Goal: Transaction & Acquisition: Purchase product/service

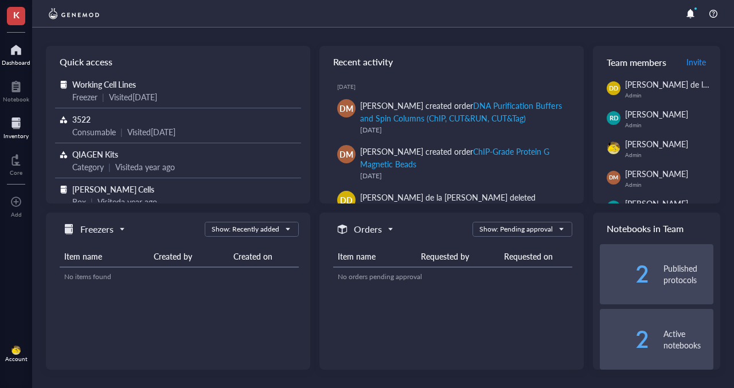
click at [17, 127] on div at bounding box center [15, 123] width 25 height 18
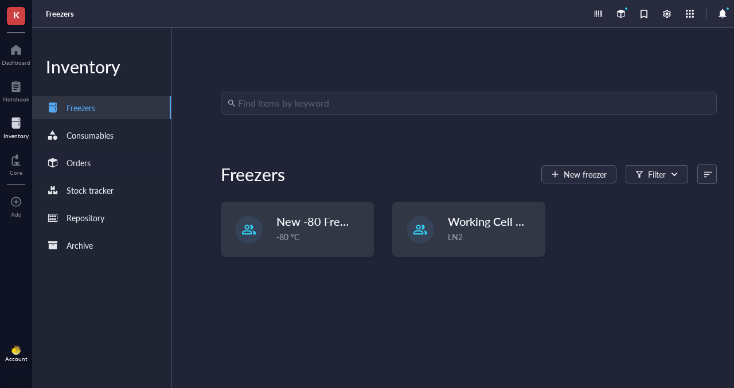
click at [84, 167] on div "Orders" at bounding box center [78, 163] width 24 height 13
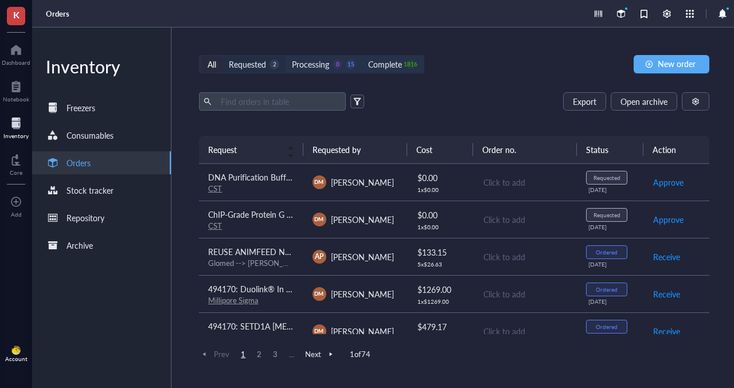
click at [259, 66] on div "Requested" at bounding box center [247, 64] width 37 height 13
click at [222, 56] on input "Requested 2" at bounding box center [222, 56] width 0 height 0
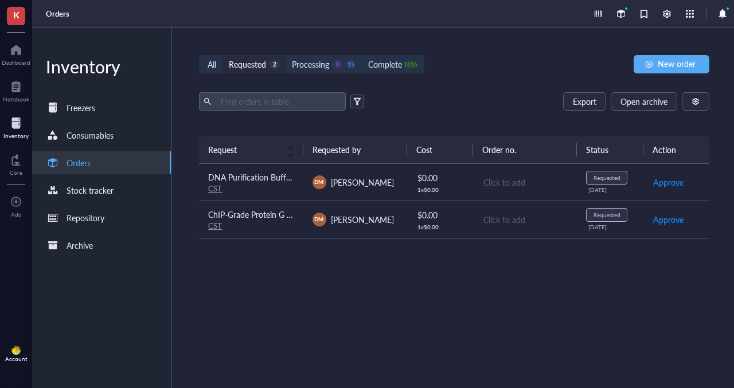
click at [275, 218] on span "ChIP-Grade Protein G Magnetic Beads" at bounding box center [275, 214] width 135 height 11
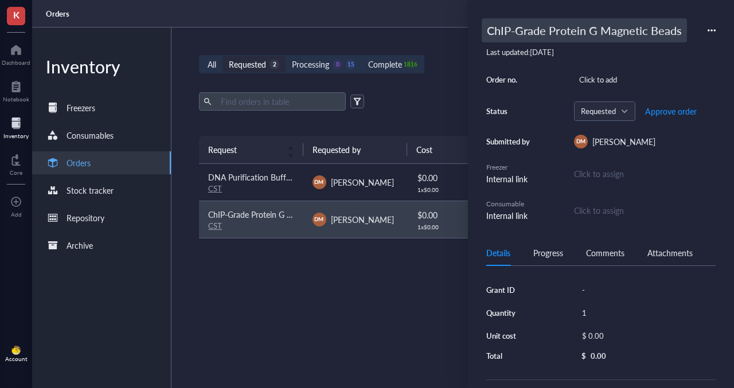
click at [488, 32] on div "ChIP-Grade Protein G Magnetic Beads" at bounding box center [584, 30] width 205 height 24
click at [487, 32] on input "ChIP-Grade Protein G Magnetic Beads" at bounding box center [602, 30] width 240 height 23
type input "494170: ChIP-Grade Protein G Magnetic Beads"
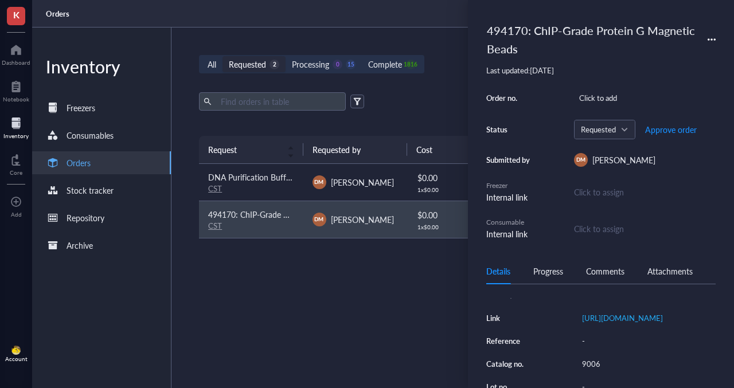
scroll to position [152, 0]
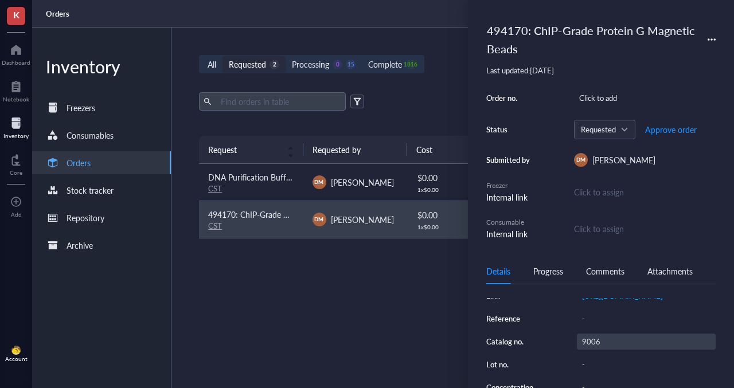
click at [594, 350] on div "9006" at bounding box center [646, 342] width 139 height 16
click at [594, 349] on input "9006" at bounding box center [594, 341] width 34 height 15
click at [291, 187] on div "CST" at bounding box center [250, 188] width 85 height 10
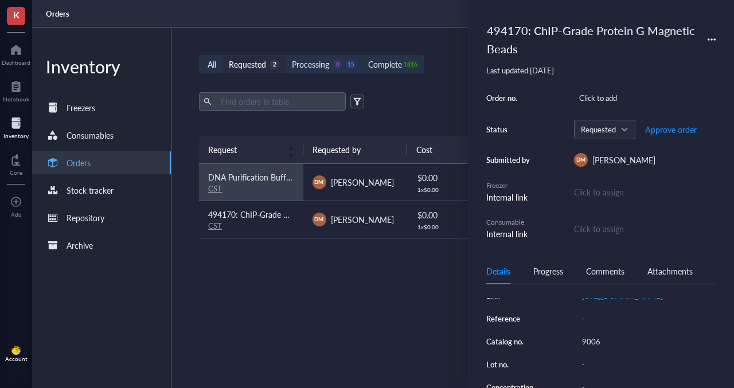
scroll to position [157, 0]
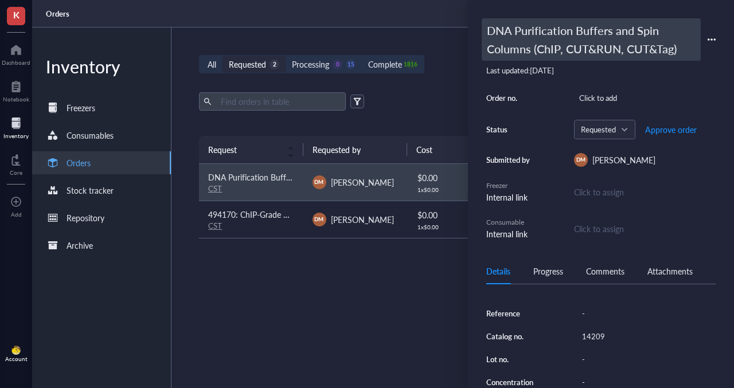
click at [508, 29] on div "DNA Purification Buffers and Spin Columns (ChIP, CUT&RUN, CUT&Tag)" at bounding box center [591, 39] width 219 height 42
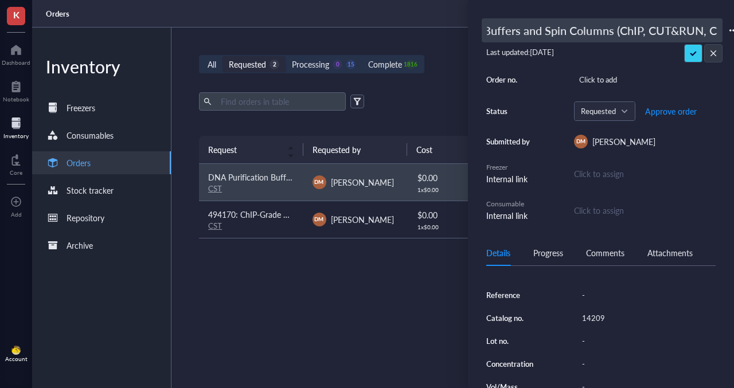
scroll to position [0, 0]
drag, startPoint x: 498, startPoint y: 29, endPoint x: 484, endPoint y: 29, distance: 13.8
click at [478, 29] on div "DNA Purification Buffers and Spin Columns (ChIP, CUT&RUN, CUT&Tag) Last updated…" at bounding box center [601, 194] width 266 height 388
click at [487, 28] on input "DNA Purification Buffers and Spin Columns (ChIP, CUT&RUN, CUT&Tag)" at bounding box center [602, 30] width 240 height 23
type input "494170: DNA Purification Buffers and Spin Columns (ChIP, CUT&RUN, CUT&Tag)"
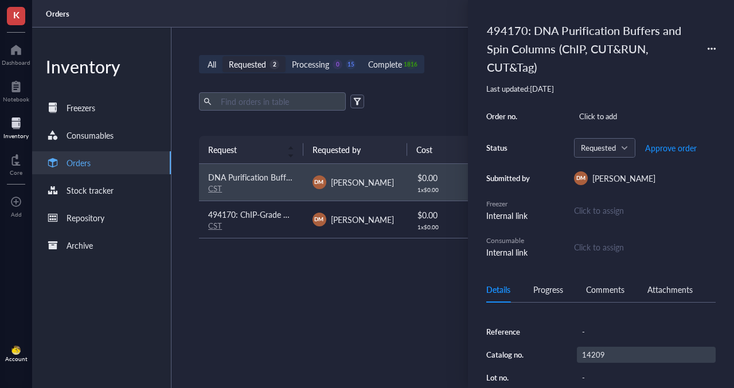
click at [600, 350] on div "Source / Vendor CST Link [URL][DOMAIN_NAME] Reference - Catalog no. [STREET_ADD…" at bounding box center [600, 366] width 229 height 177
click at [593, 363] on div "14209" at bounding box center [646, 355] width 139 height 16
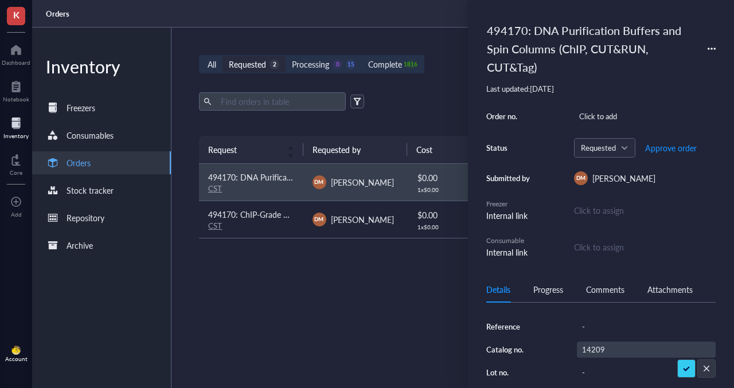
click at [593, 357] on input "14209" at bounding box center [594, 349] width 34 height 15
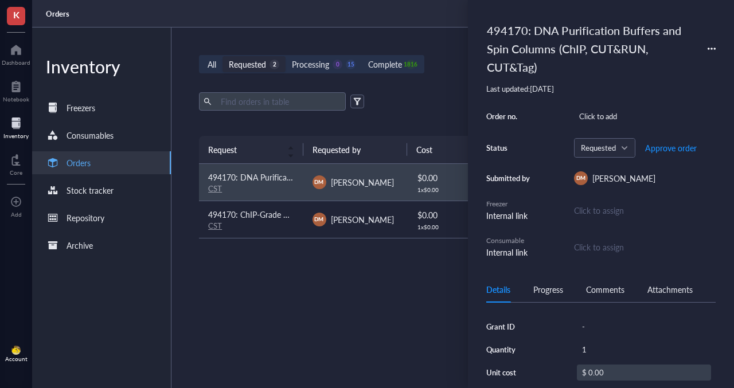
click at [605, 368] on div "$ 0.00" at bounding box center [644, 373] width 134 height 16
click at [618, 375] on input "0.00" at bounding box center [656, 374] width 107 height 18
type input "124.45"
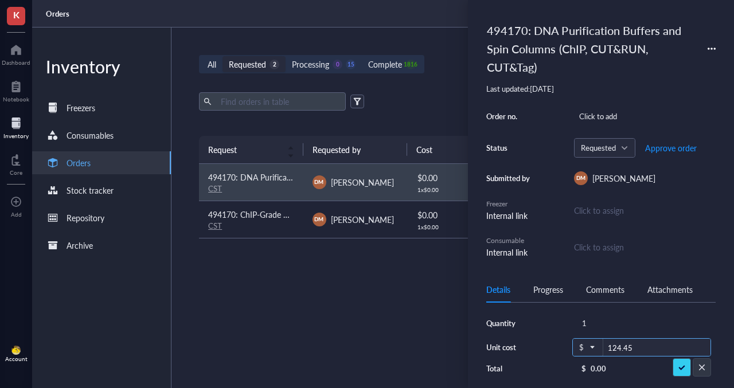
scroll to position [28, 0]
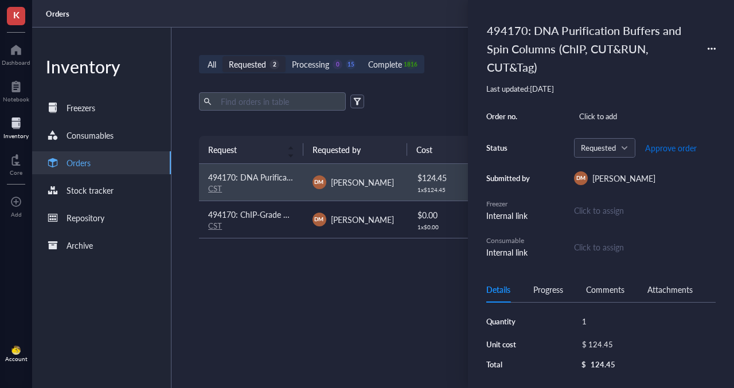
click at [667, 146] on span "Approve order" at bounding box center [671, 147] width 52 height 9
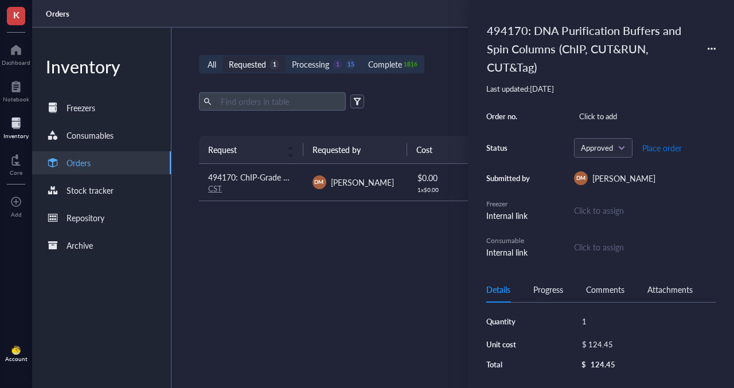
click at [656, 146] on span "Place order" at bounding box center [662, 147] width 40 height 9
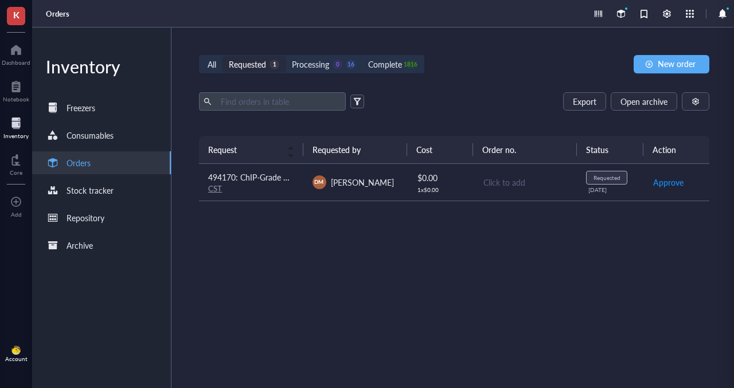
click at [371, 171] on td "[PERSON_NAME]" at bounding box center [355, 182] width 104 height 37
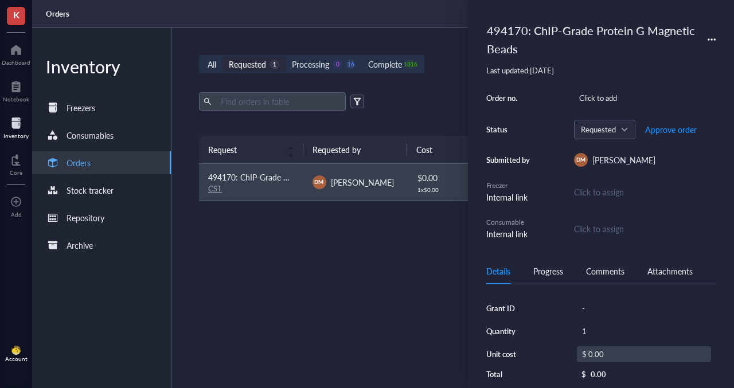
click at [602, 347] on div "$ 0.00" at bounding box center [644, 354] width 134 height 16
click at [624, 354] on input "0.00" at bounding box center [656, 356] width 107 height 18
type input "227.05"
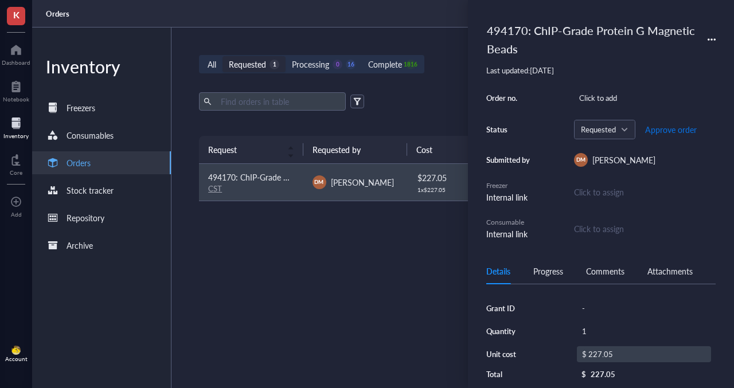
click at [660, 132] on span "Approve order" at bounding box center [671, 129] width 52 height 9
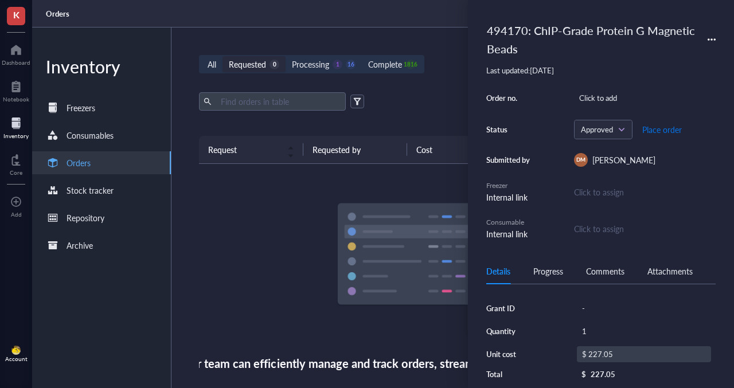
click at [656, 132] on span "Place order" at bounding box center [662, 129] width 40 height 9
click at [381, 115] on div "Export Open archive Requester Requested on Source / Vendor Last updated" at bounding box center [454, 114] width 510 height 44
